Goal: Information Seeking & Learning: Learn about a topic

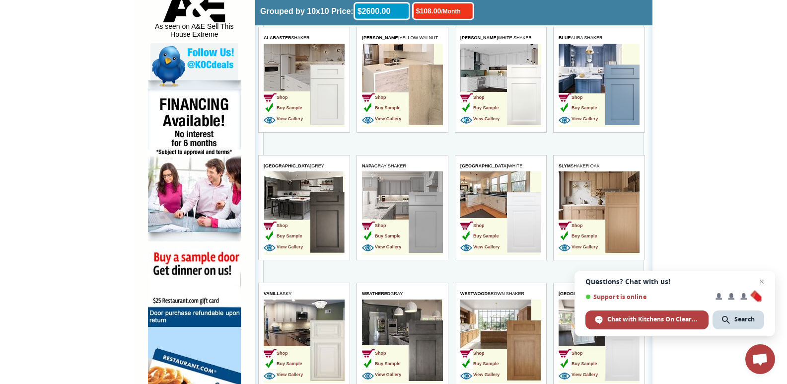
scroll to position [546, 0]
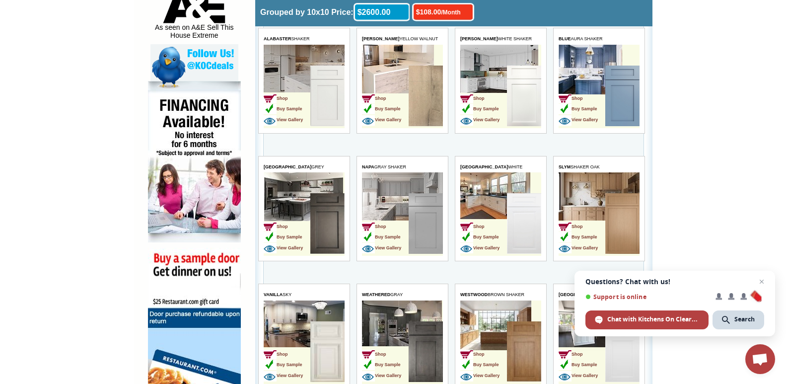
click at [515, 99] on img at bounding box center [524, 96] width 34 height 61
click at [497, 118] on span "View Gallery" at bounding box center [479, 119] width 39 height 5
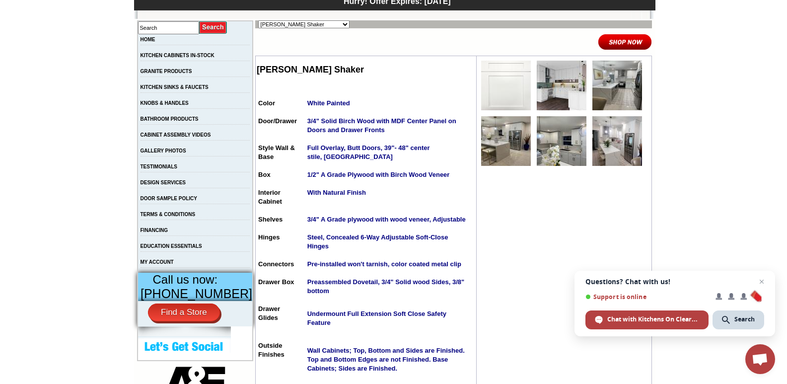
scroll to position [159, 0]
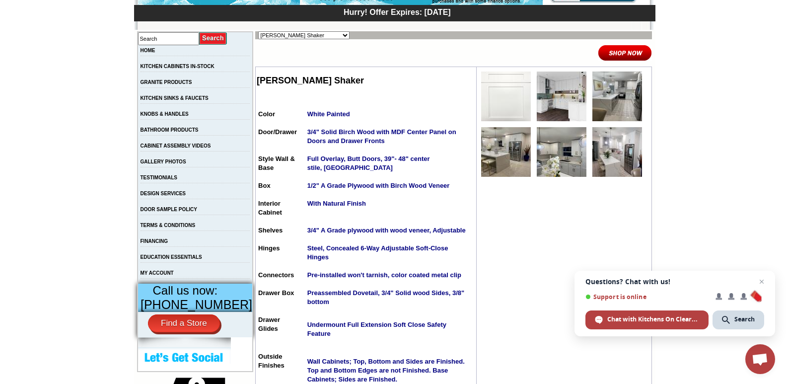
click at [625, 52] on img at bounding box center [624, 53] width 54 height 16
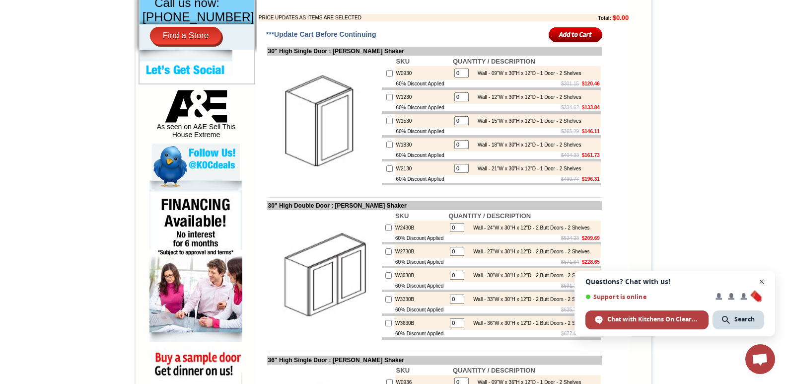
click at [762, 278] on span "Close chat" at bounding box center [761, 281] width 12 height 12
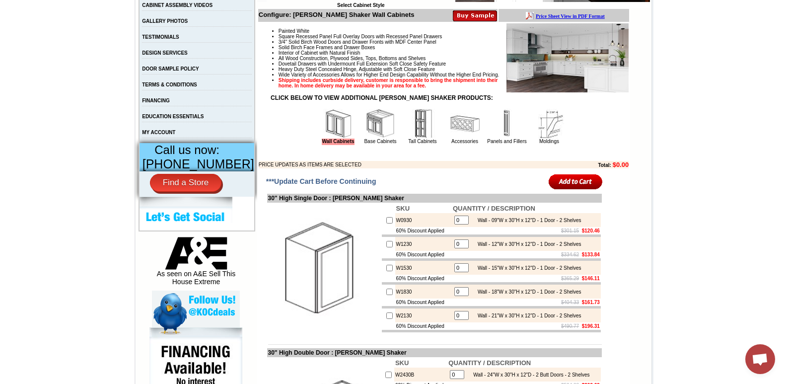
scroll to position [298, 0]
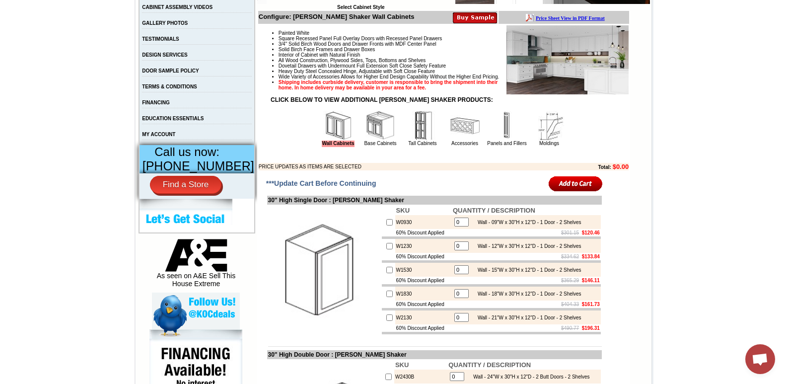
click at [379, 140] on img at bounding box center [380, 126] width 30 height 30
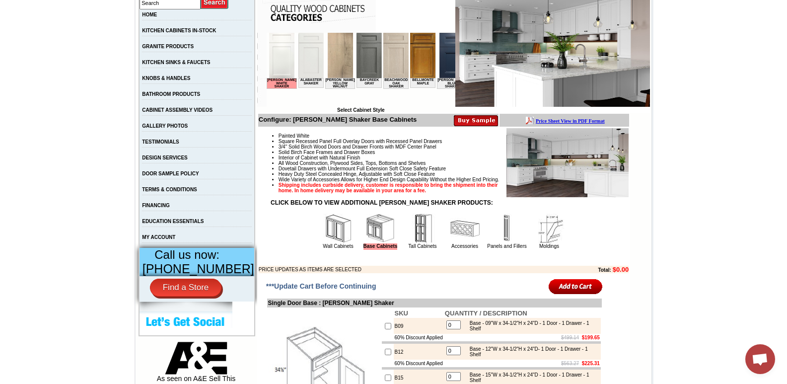
scroll to position [198, 0]
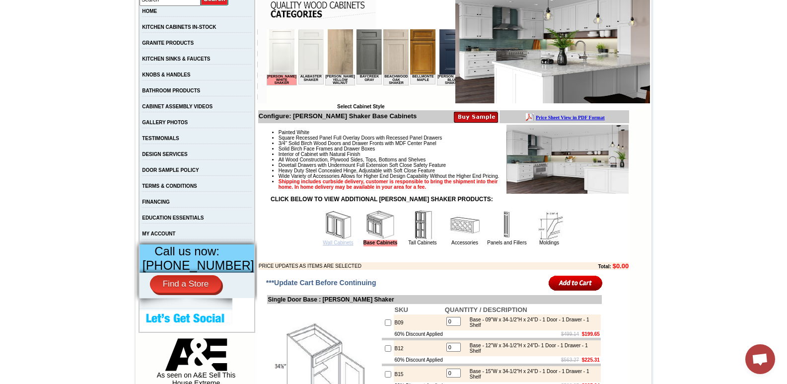
click at [334, 245] on link "Wall Cabinets" at bounding box center [338, 242] width 30 height 5
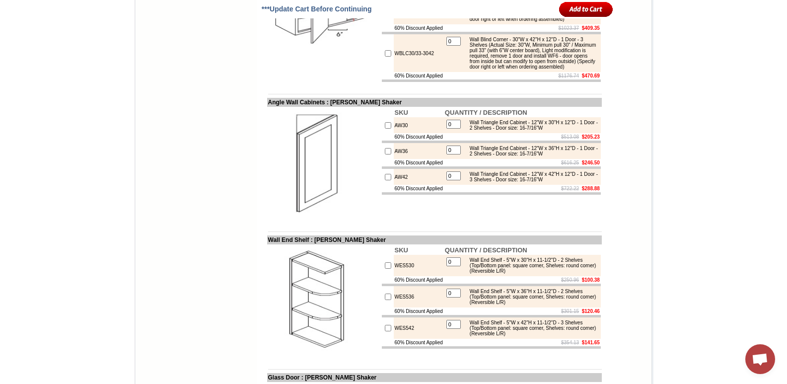
scroll to position [2580, 0]
